Goal: Information Seeking & Learning: Learn about a topic

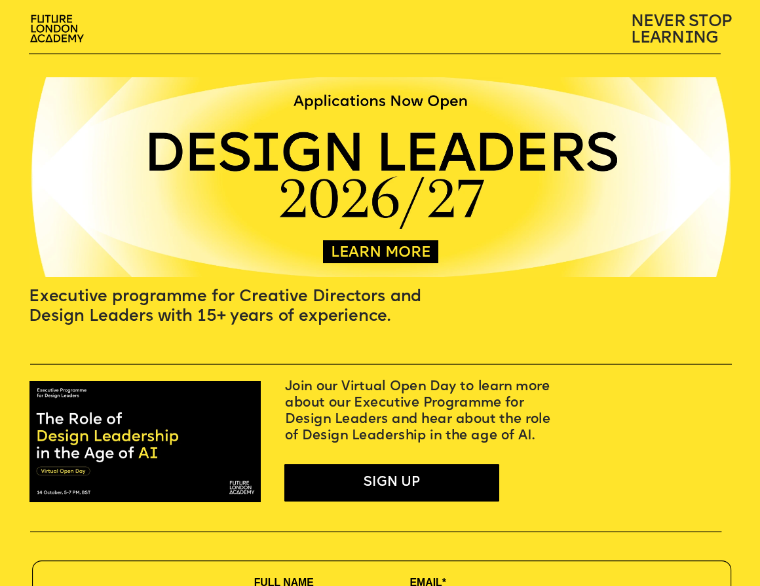
click at [335, 251] on link "LEARN MORE" at bounding box center [381, 254] width 100 height 16
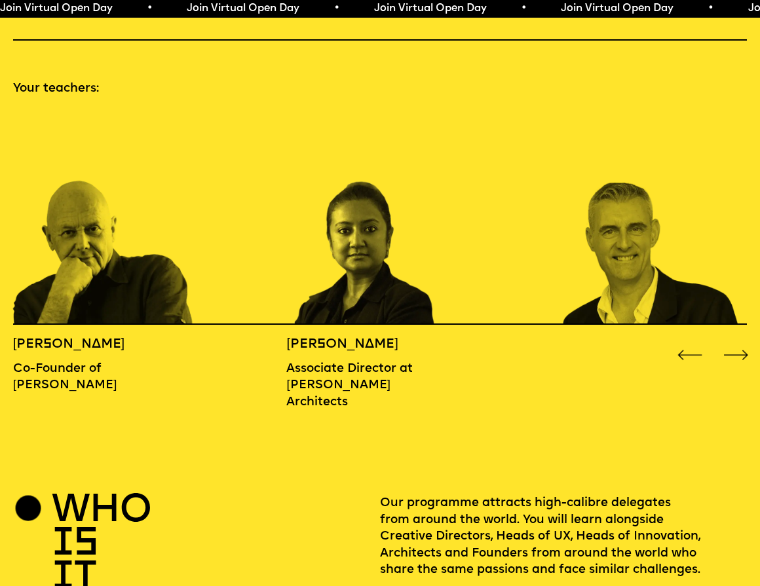
scroll to position [1104, 0]
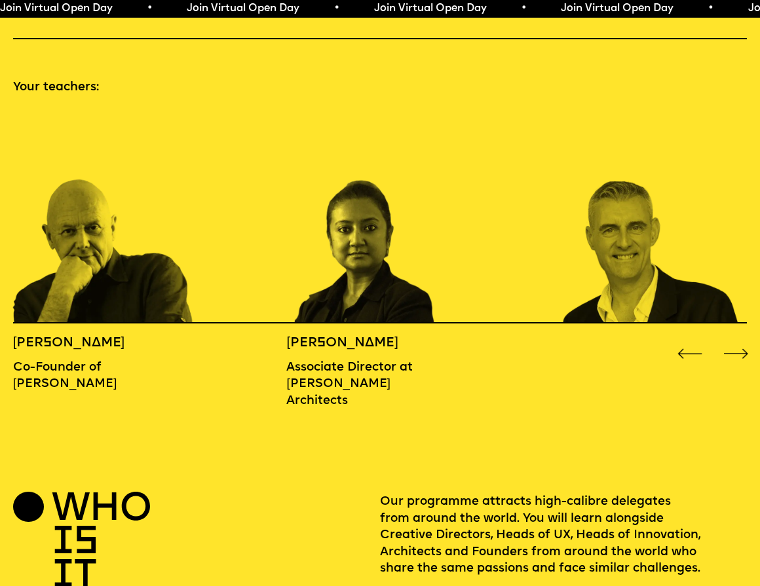
click at [726, 339] on div "Next slide" at bounding box center [735, 354] width 30 height 30
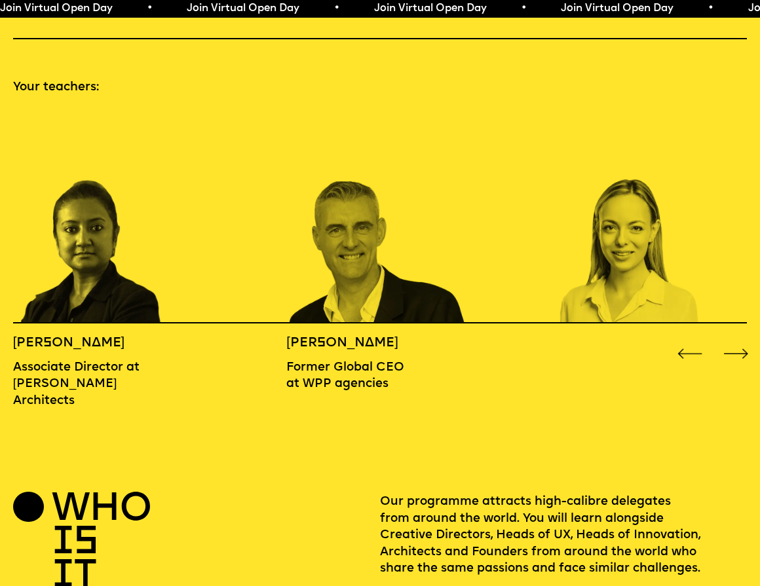
click at [733, 339] on div "Next slide" at bounding box center [735, 354] width 30 height 30
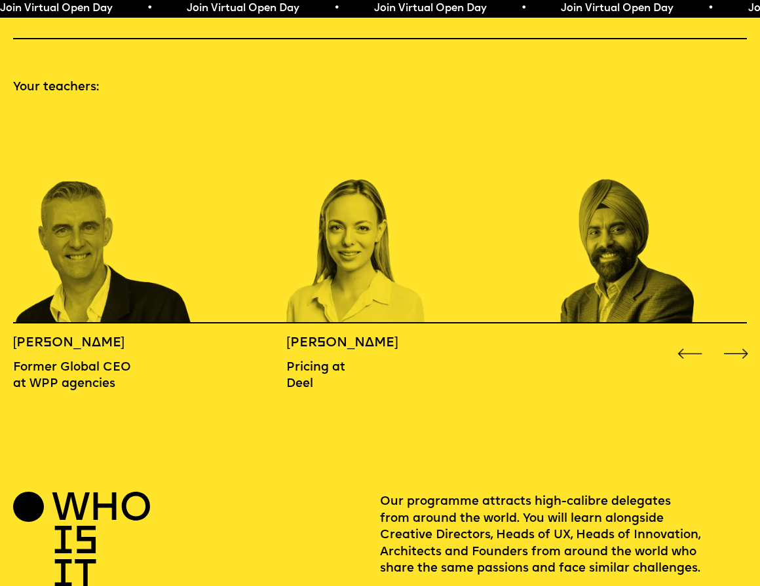
click at [734, 339] on div "Next slide" at bounding box center [735, 354] width 30 height 30
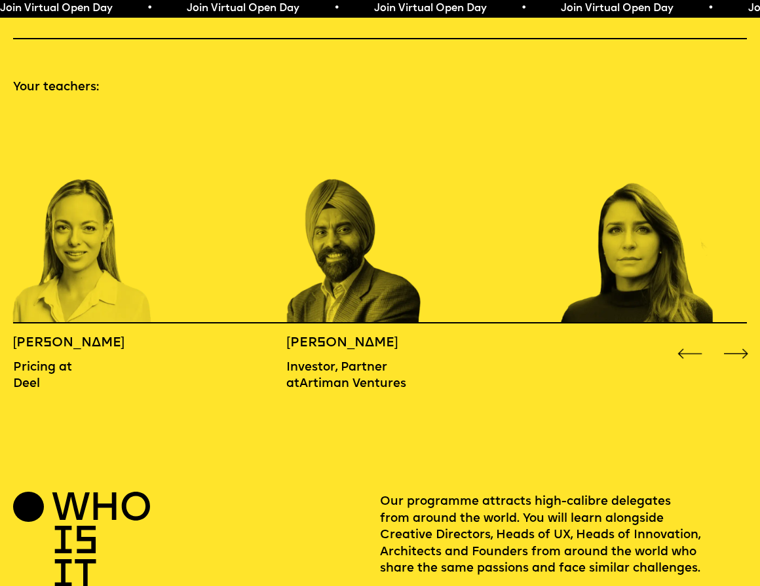
click at [734, 339] on div "Next slide" at bounding box center [735, 354] width 30 height 30
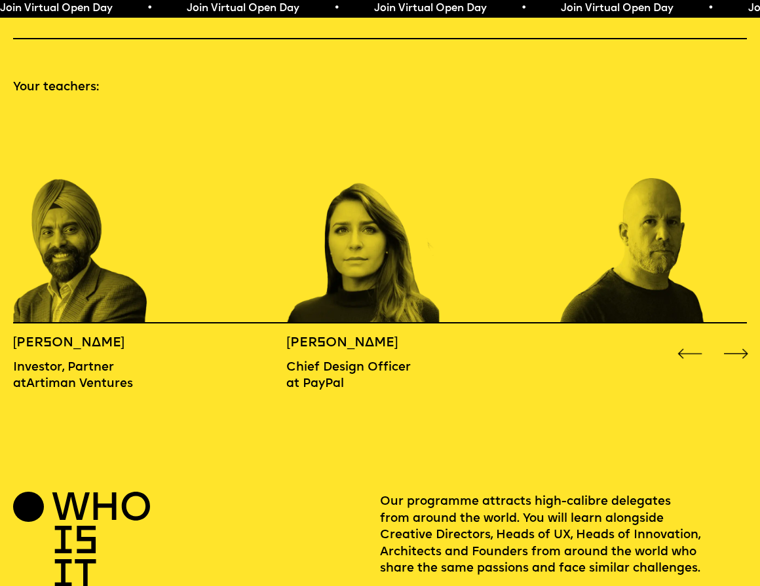
click at [734, 339] on div "Next slide" at bounding box center [735, 354] width 30 height 30
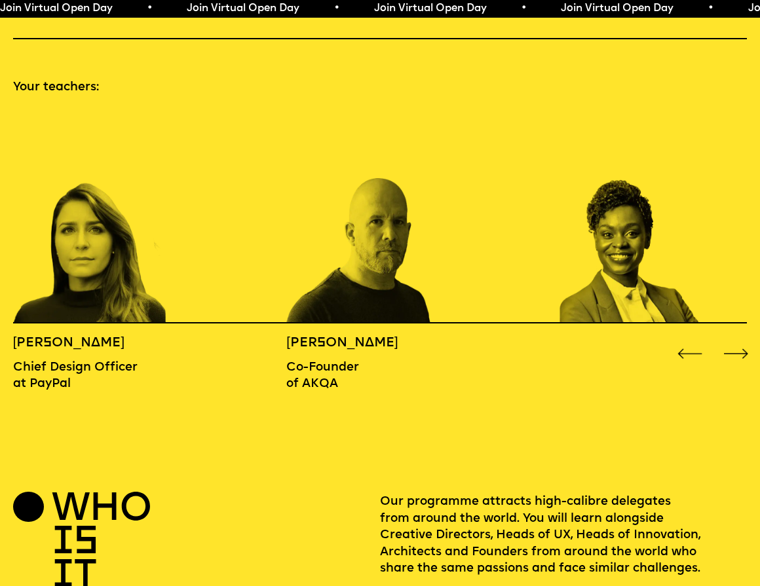
click at [734, 339] on div "Next slide" at bounding box center [735, 354] width 30 height 30
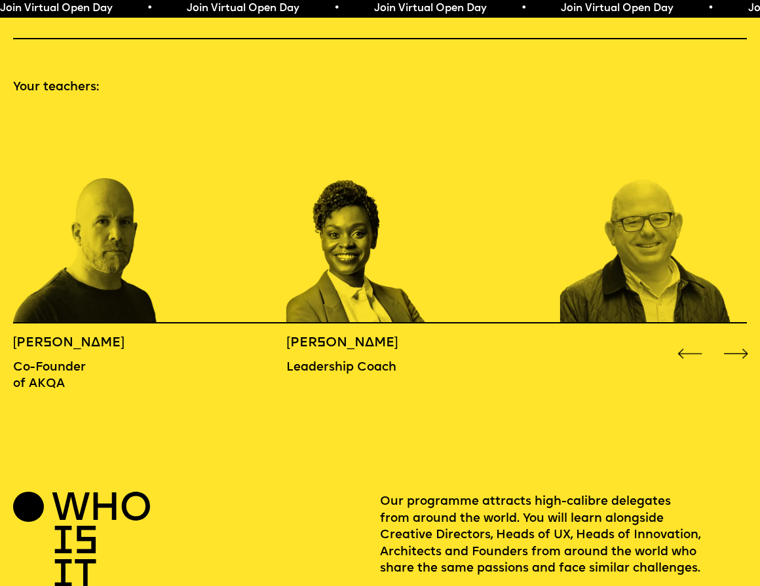
click at [734, 339] on div "Next slide" at bounding box center [735, 354] width 30 height 30
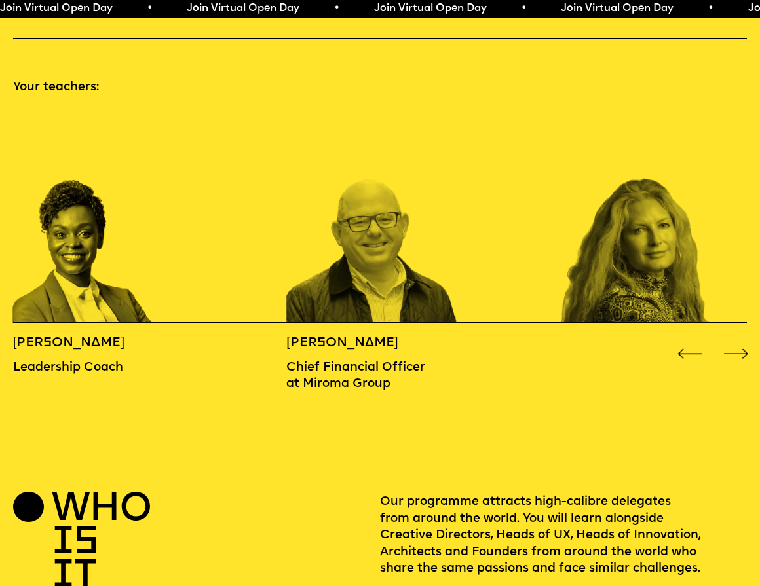
click at [734, 339] on div "Next slide" at bounding box center [735, 354] width 30 height 30
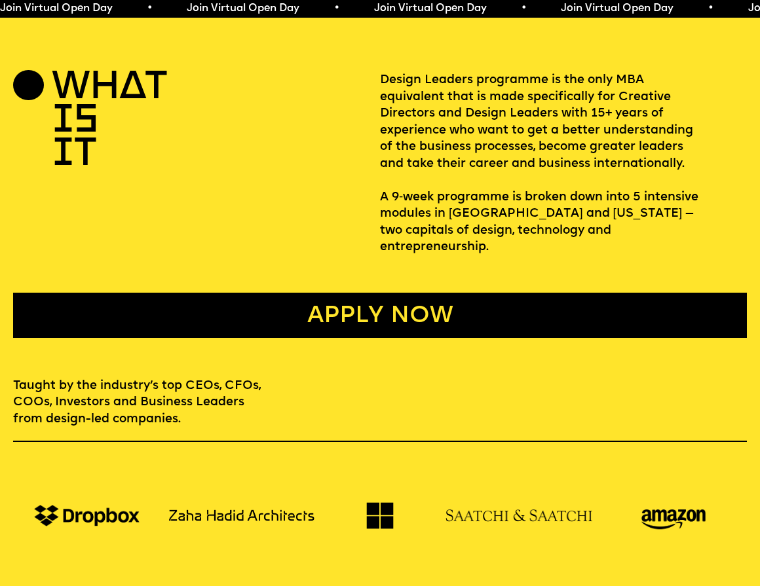
scroll to position [477, 0]
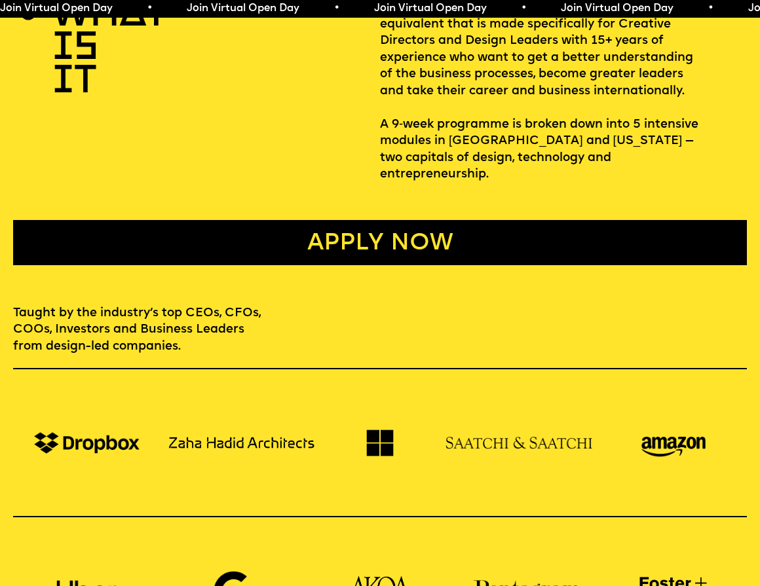
click at [339, 220] on link "Apply now" at bounding box center [380, 242] width 734 height 45
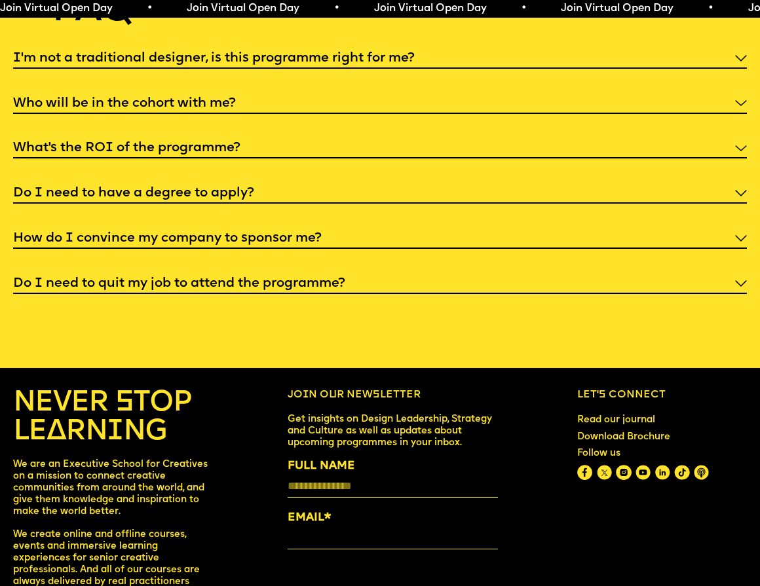
scroll to position [4115, 0]
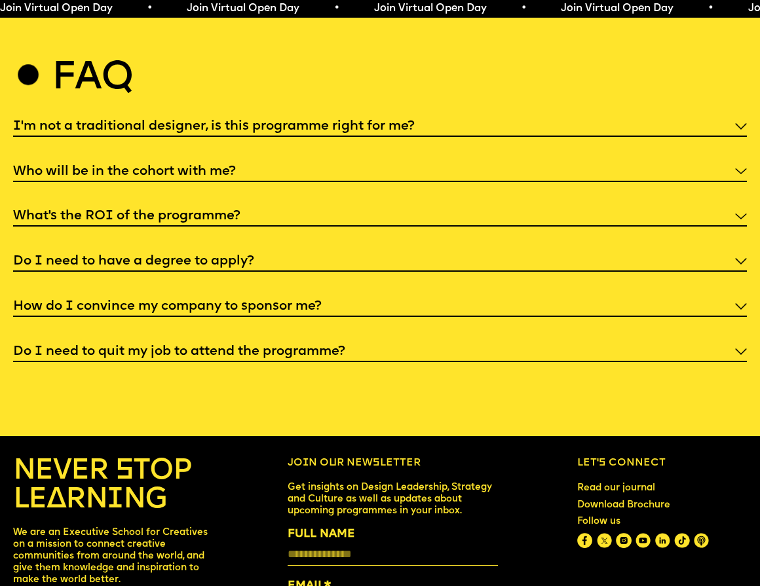
scroll to position [3954, 0]
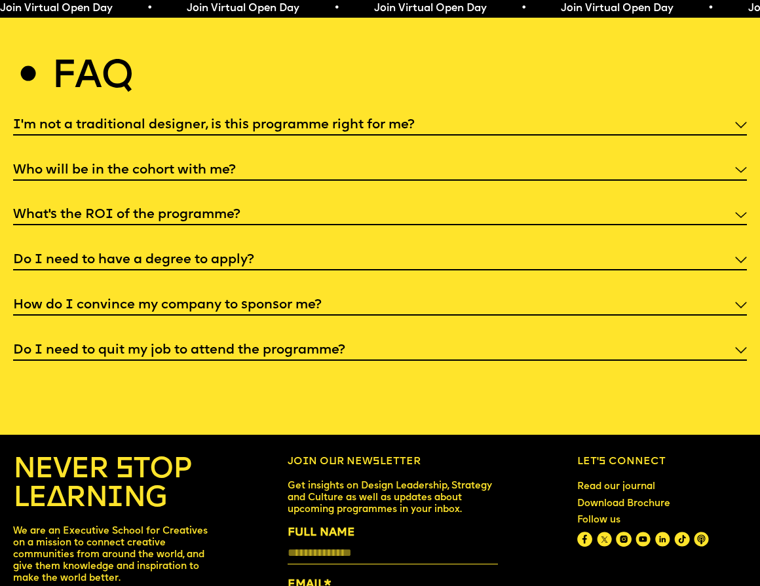
click at [195, 339] on div "Do I need to quit my job to attend the programme?" at bounding box center [380, 350] width 734 height 22
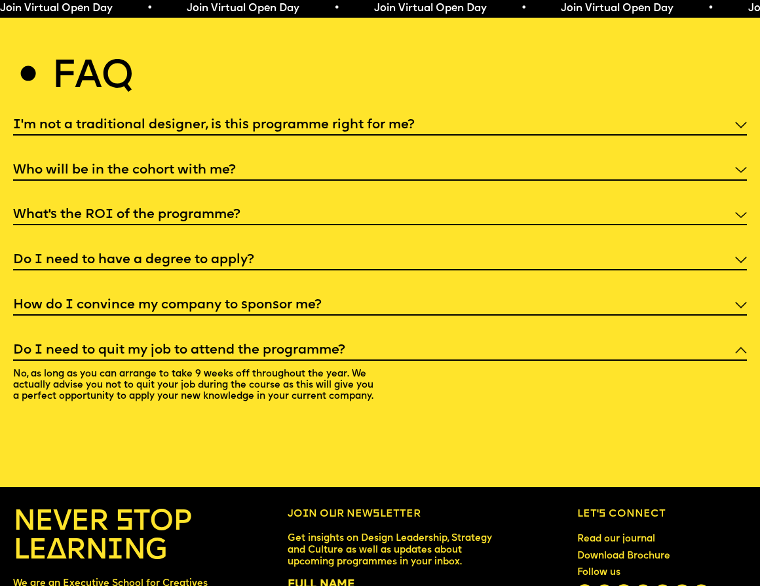
click at [132, 253] on h5 "Do I need to have a degree to apply?" at bounding box center [133, 259] width 241 height 13
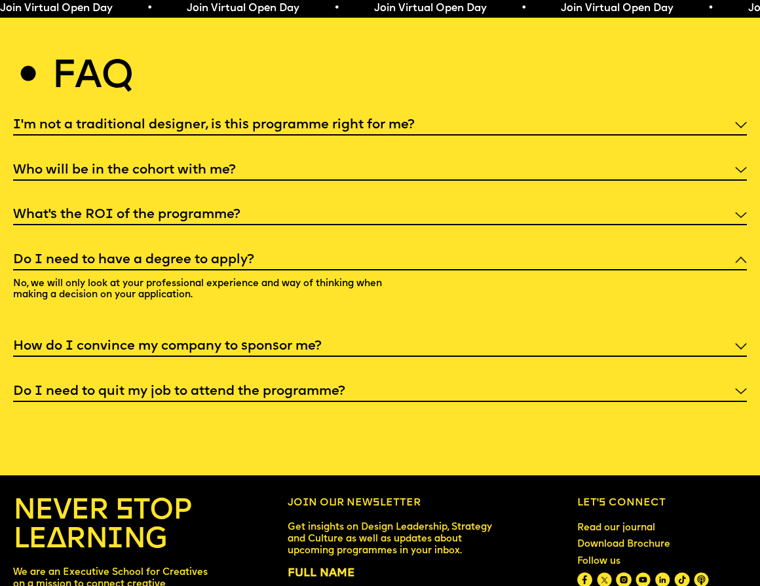
click at [134, 208] on h5 "What’s the ROI of the programme?" at bounding box center [126, 214] width 227 height 13
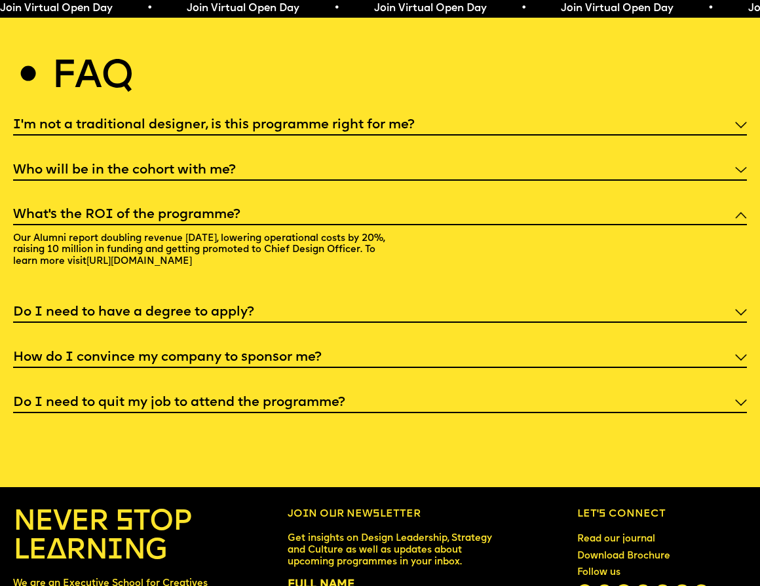
click at [134, 164] on h5 "Who will be in the cohort with me?" at bounding box center [124, 170] width 223 height 13
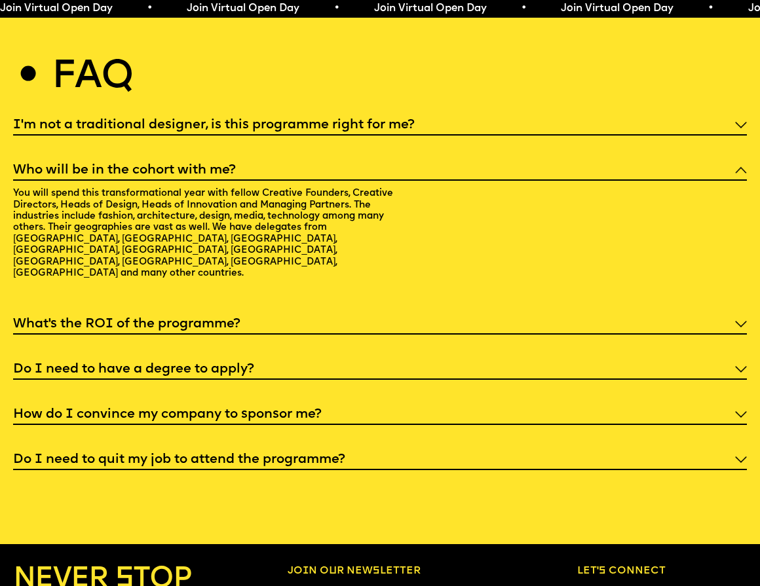
click at [149, 119] on h5 "I'm not a traditional designer, is this programme right for me?" at bounding box center [213, 125] width 401 height 13
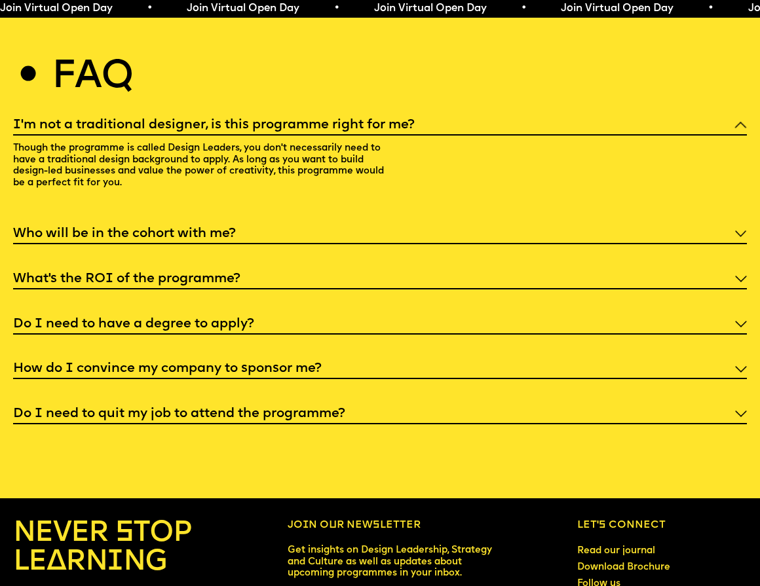
click at [149, 119] on h5 "I'm not a traditional designer, is this programme right for me?" at bounding box center [213, 125] width 401 height 13
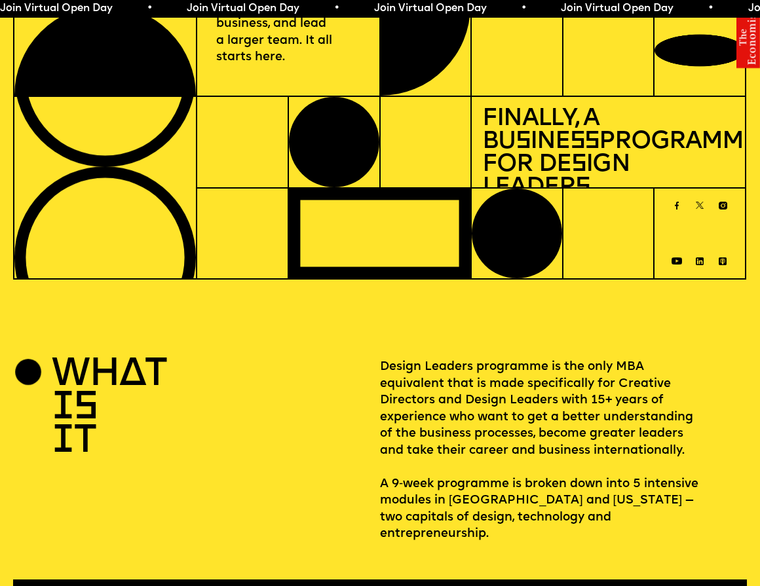
scroll to position [0, 0]
